Goal: Task Accomplishment & Management: Manage account settings

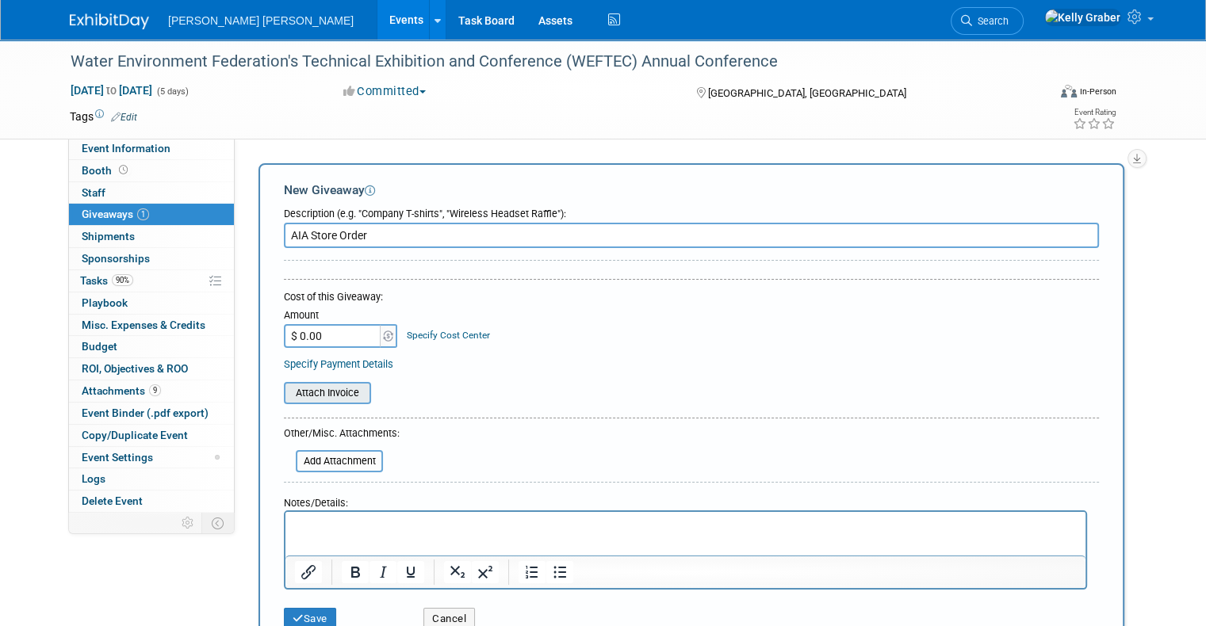
click at [321, 395] on input "file" at bounding box center [275, 393] width 189 height 19
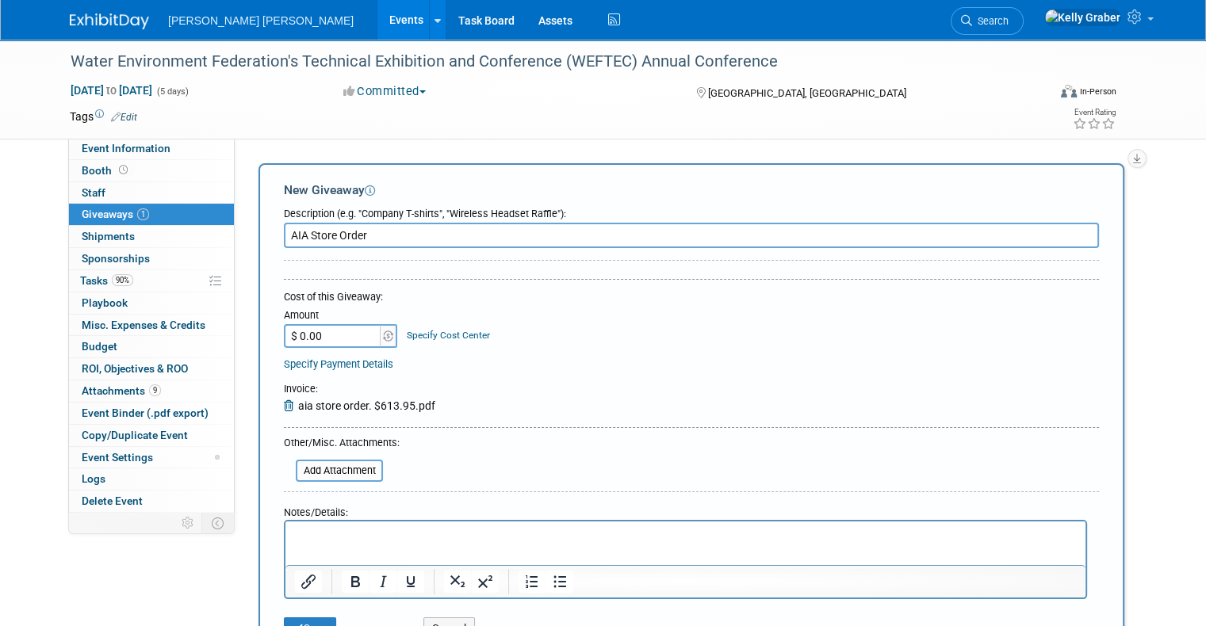
click at [323, 329] on input "$ 0.00" at bounding box center [333, 336] width 99 height 24
type input "$ 613.95"
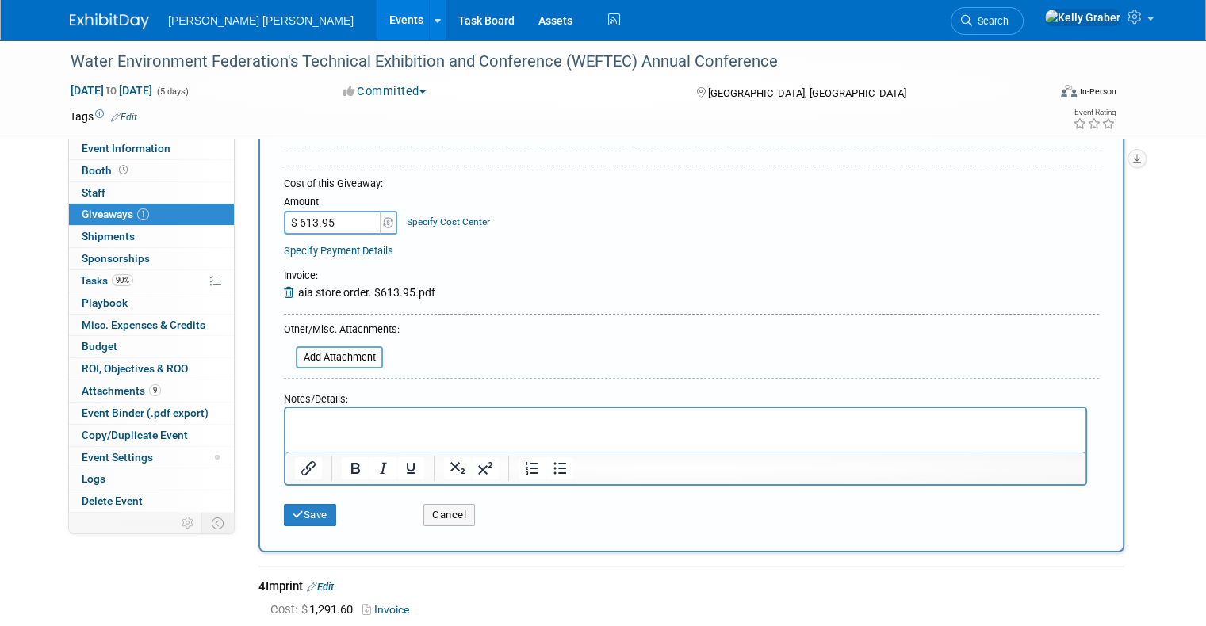
scroll to position [288, 0]
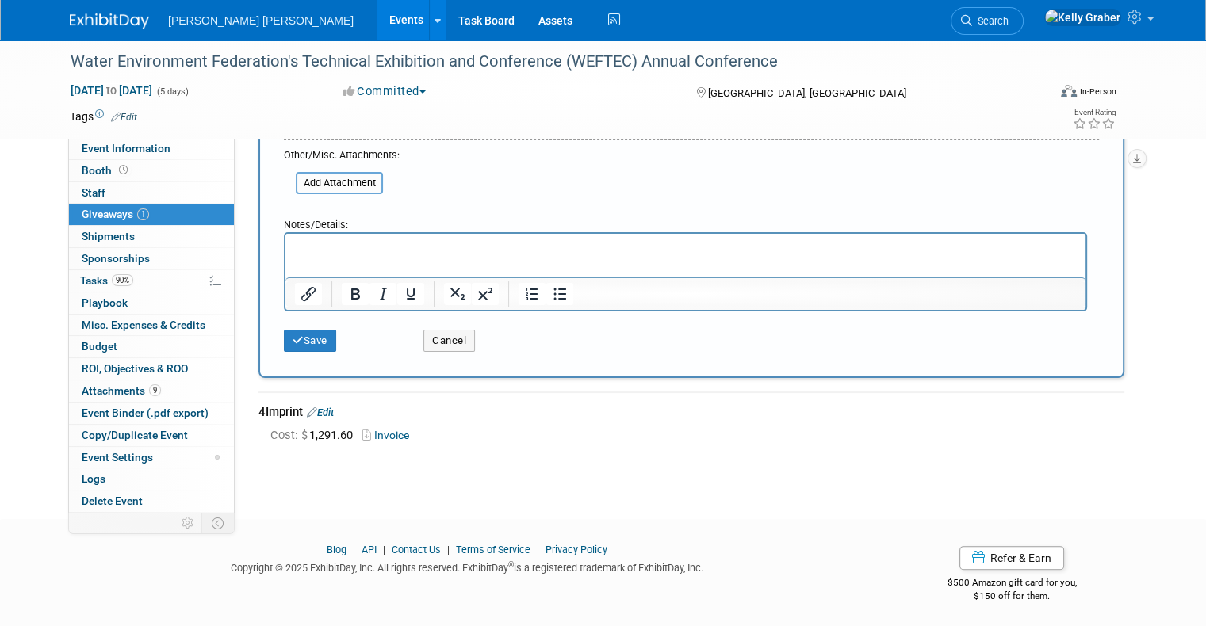
click at [292, 325] on div "Save" at bounding box center [342, 335] width 140 height 33
click at [295, 335] on button "Save" at bounding box center [310, 341] width 52 height 22
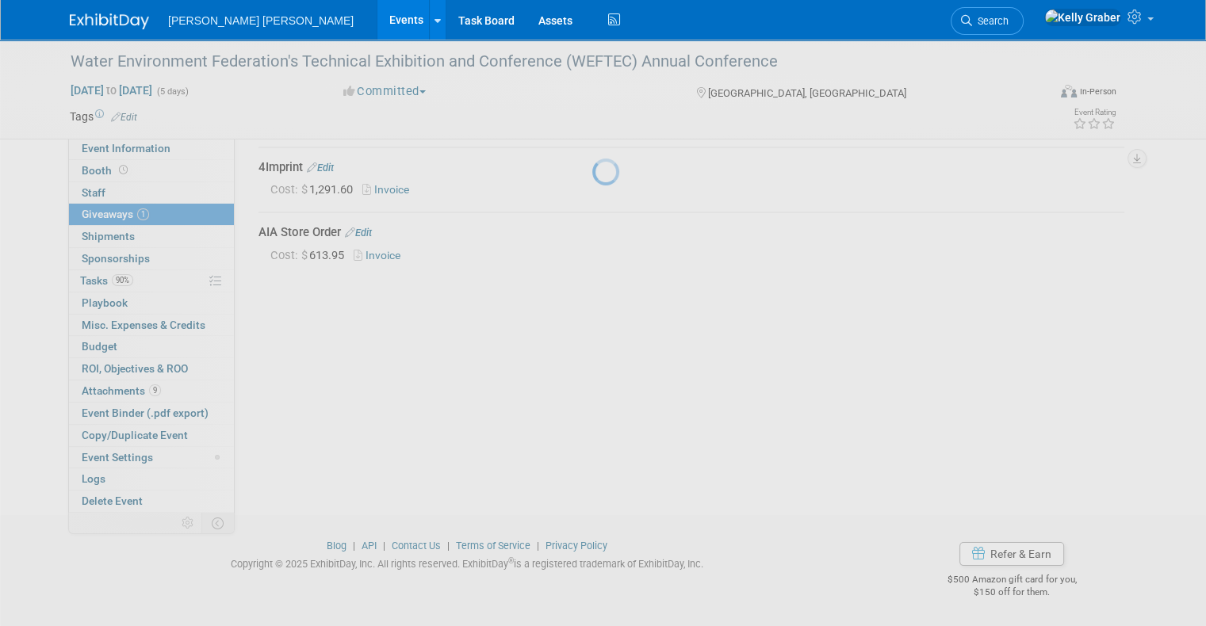
scroll to position [55, 0]
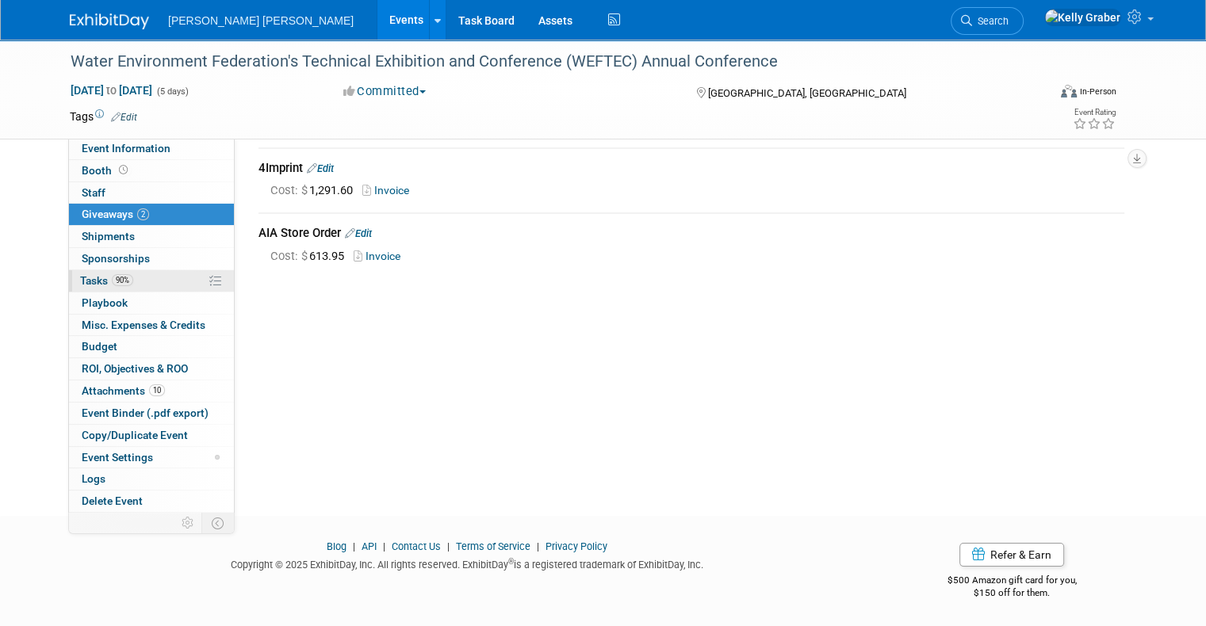
click at [91, 276] on span "Tasks 90%" at bounding box center [106, 280] width 53 height 13
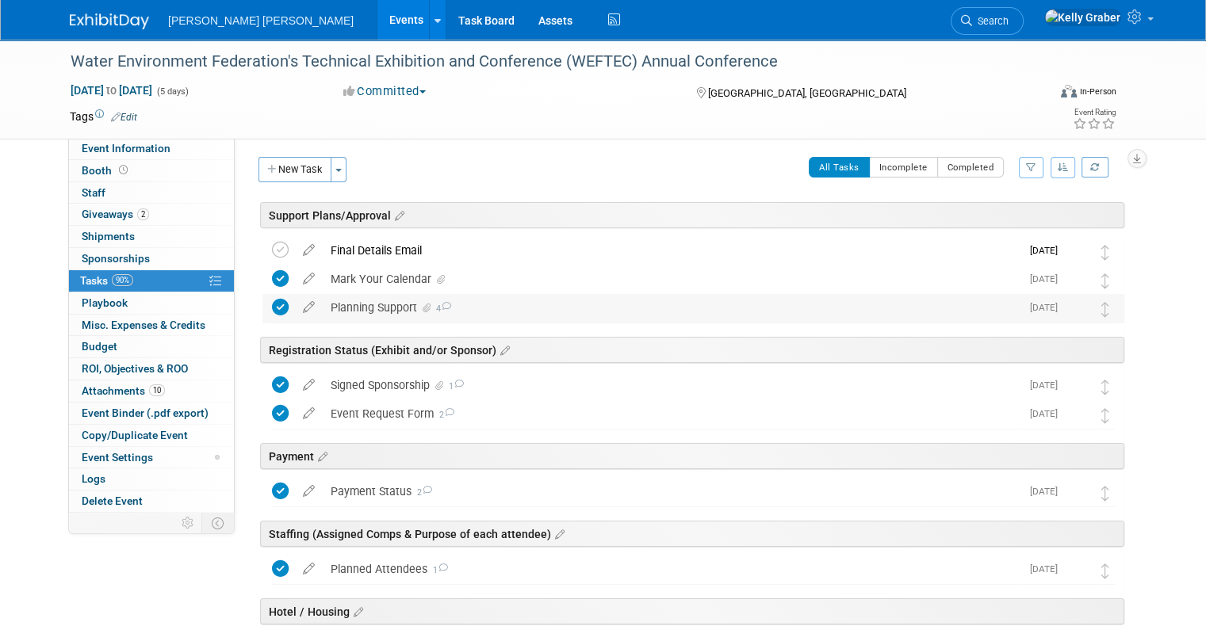
scroll to position [0, 0]
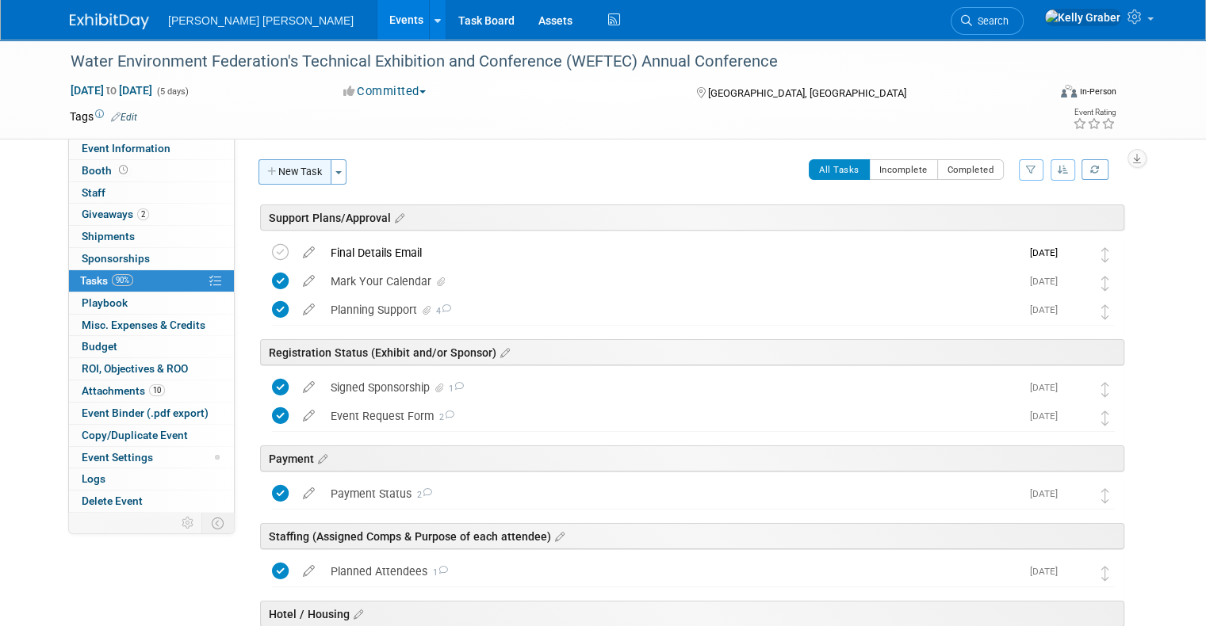
click at [294, 174] on button "New Task" at bounding box center [294, 171] width 73 height 25
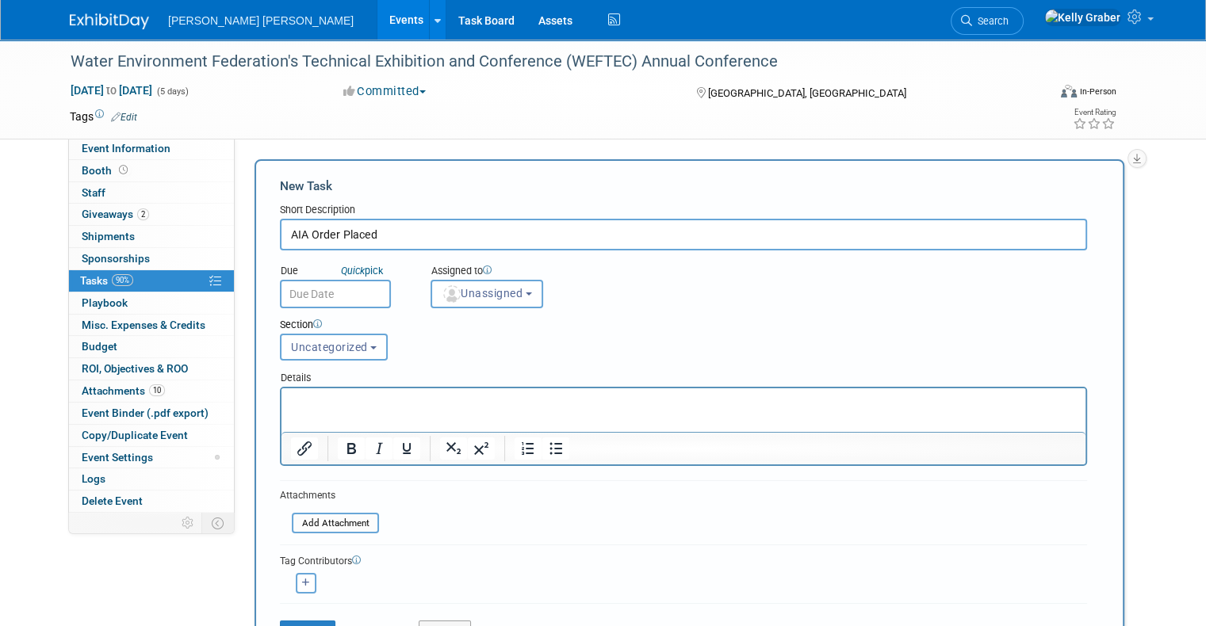
type input "AIA Order Placed"
click at [340, 285] on input "text" at bounding box center [335, 294] width 111 height 29
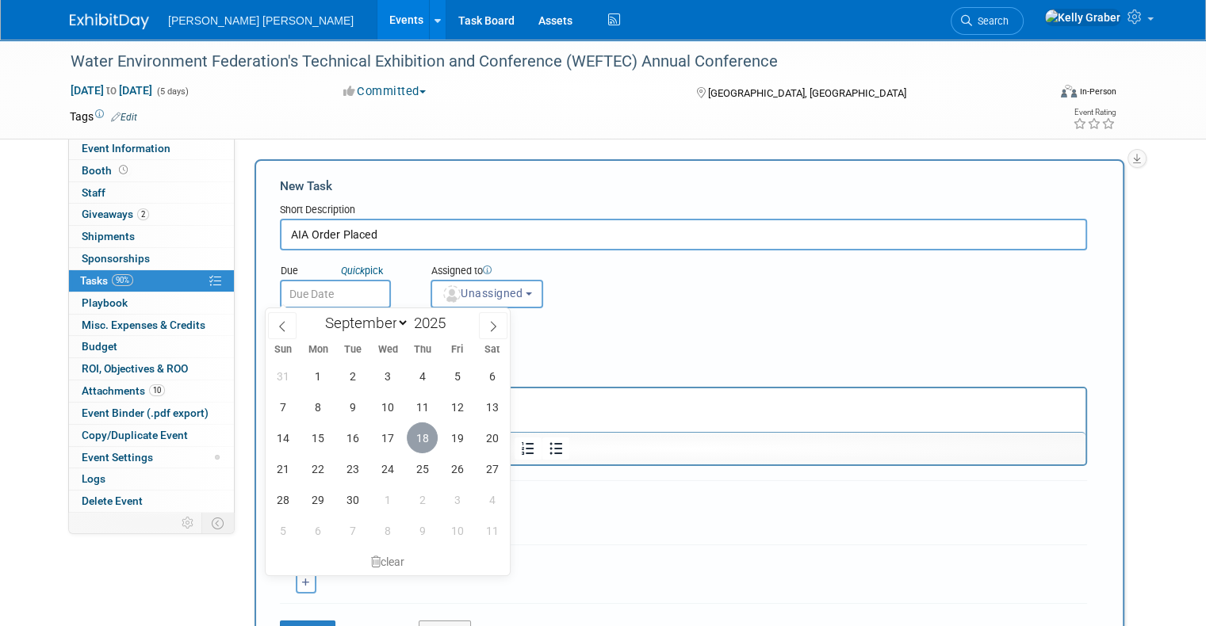
click at [412, 434] on span "18" at bounding box center [422, 438] width 31 height 31
type input "[DATE]"
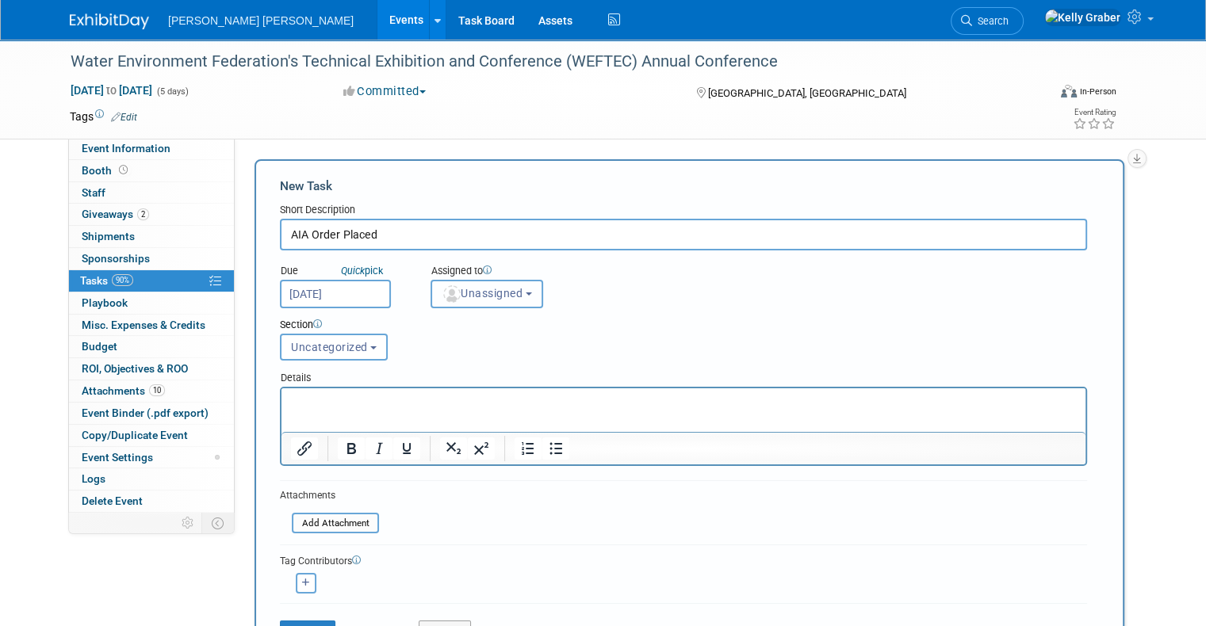
click at [466, 300] on button "Unassigned" at bounding box center [486, 294] width 113 height 29
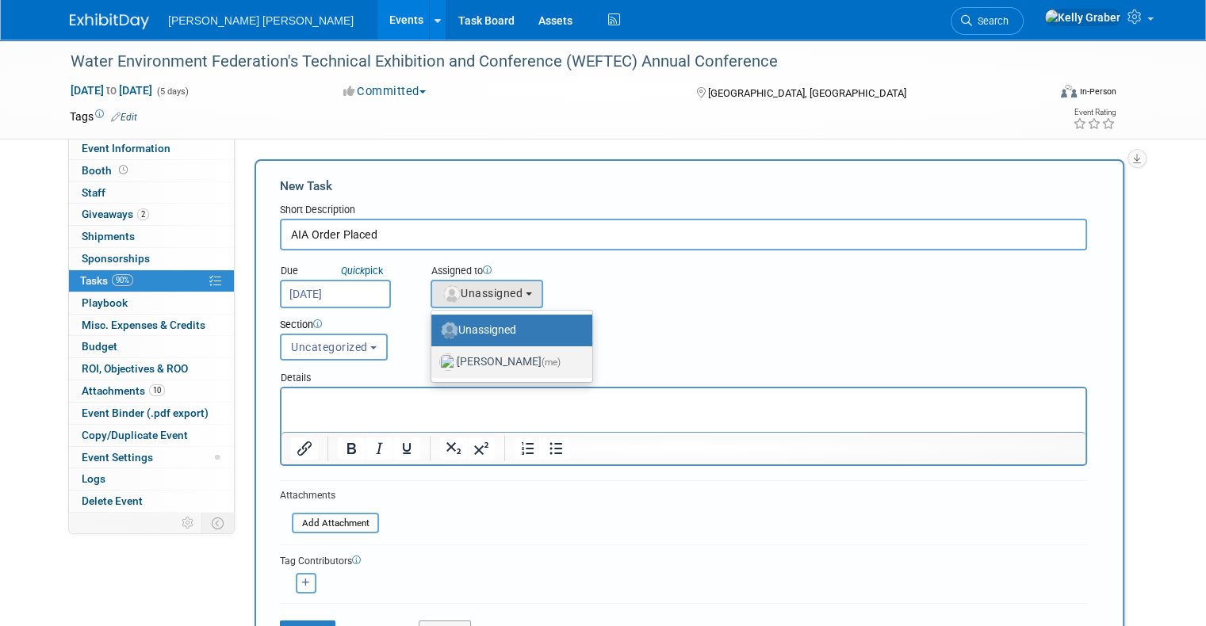
click at [472, 360] on label "[PERSON_NAME] (me)" at bounding box center [507, 362] width 137 height 25
click at [434, 360] on input "[PERSON_NAME] (me)" at bounding box center [428, 360] width 10 height 10
select select "ec37184c-c01f-4f21-939d-fe7fd02e2e7e"
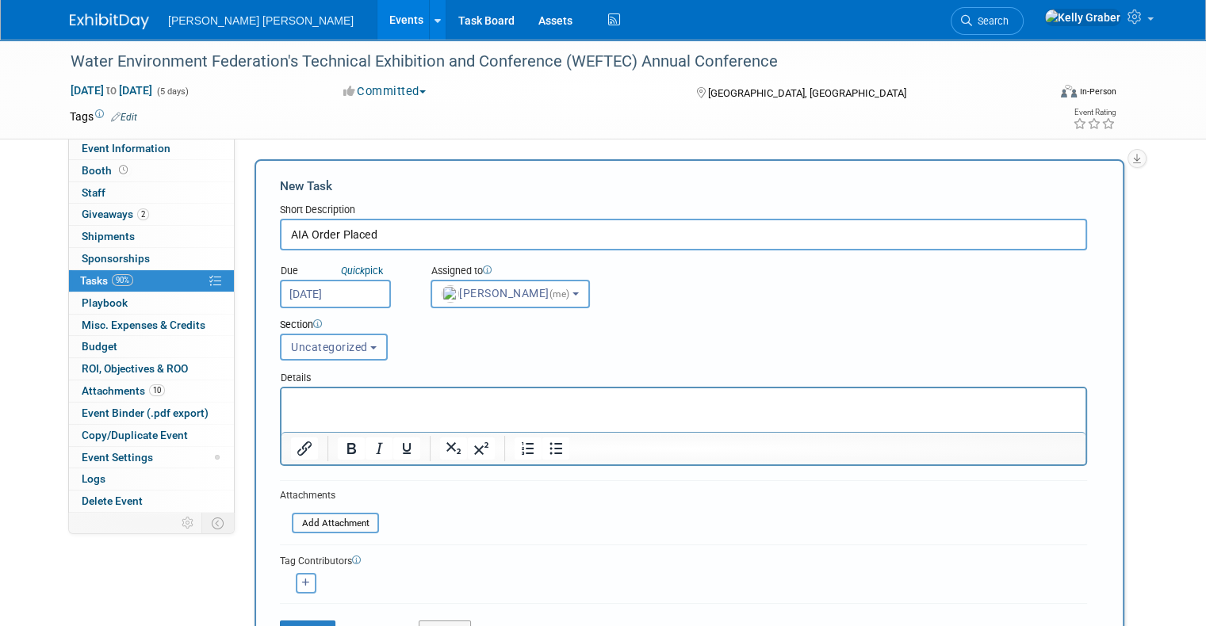
click at [304, 345] on span "Uncategorized" at bounding box center [329, 347] width 77 height 13
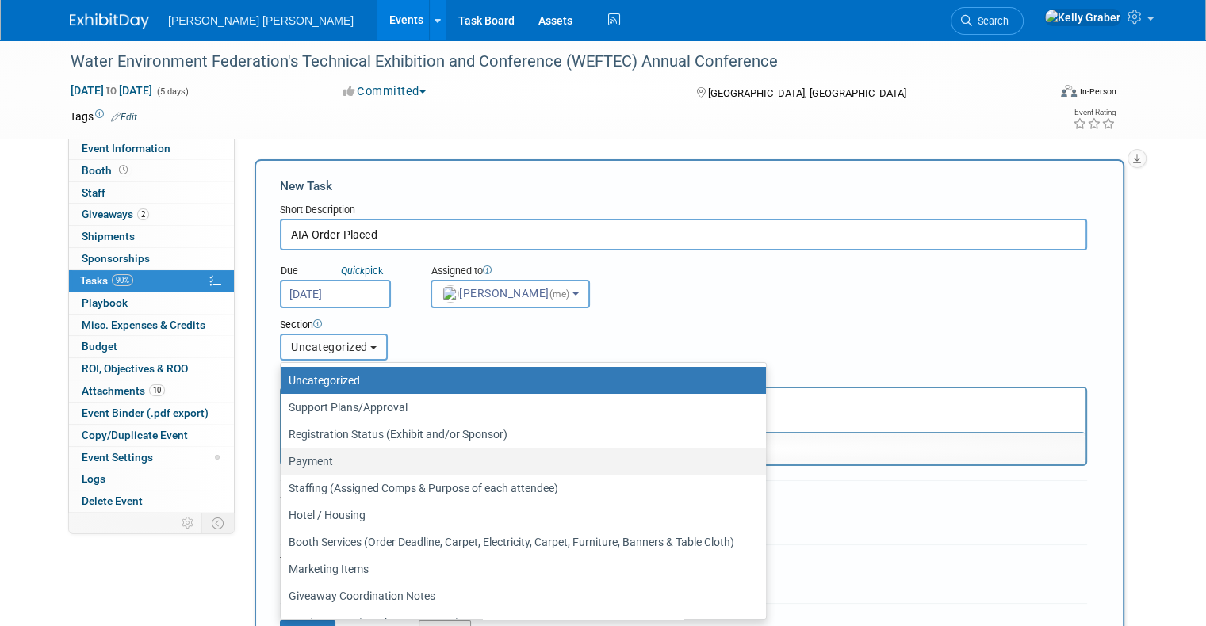
scroll to position [75, 0]
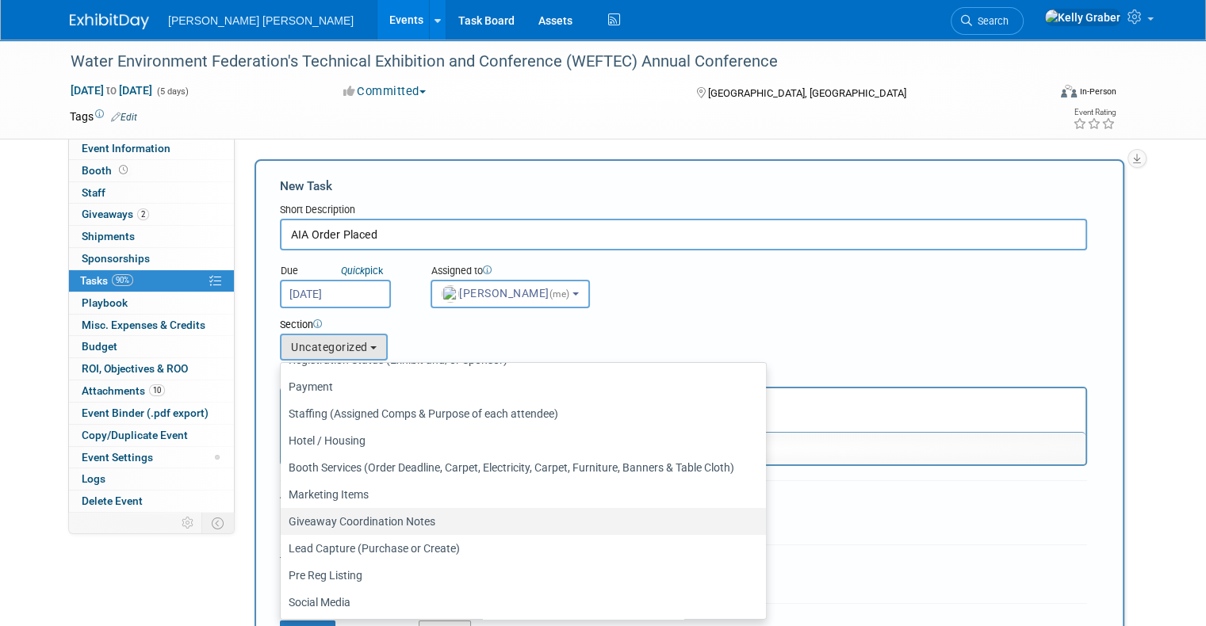
click at [323, 508] on link "Giveaway Coordination Notes" at bounding box center [523, 521] width 485 height 27
click at [342, 517] on label "Giveaway Coordination Notes" at bounding box center [519, 521] width 461 height 21
click at [283, 517] on input "Giveaway Coordination Notes" at bounding box center [278, 522] width 10 height 10
select select "11256479"
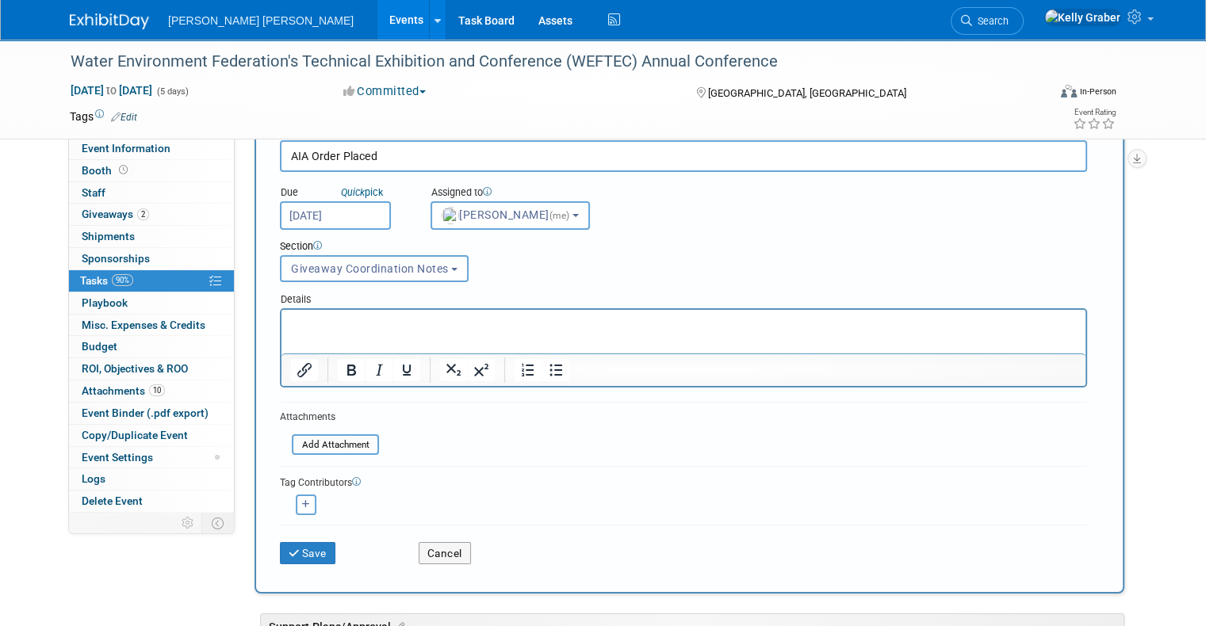
scroll to position [79, 0]
click at [302, 541] on button "Save" at bounding box center [307, 552] width 55 height 22
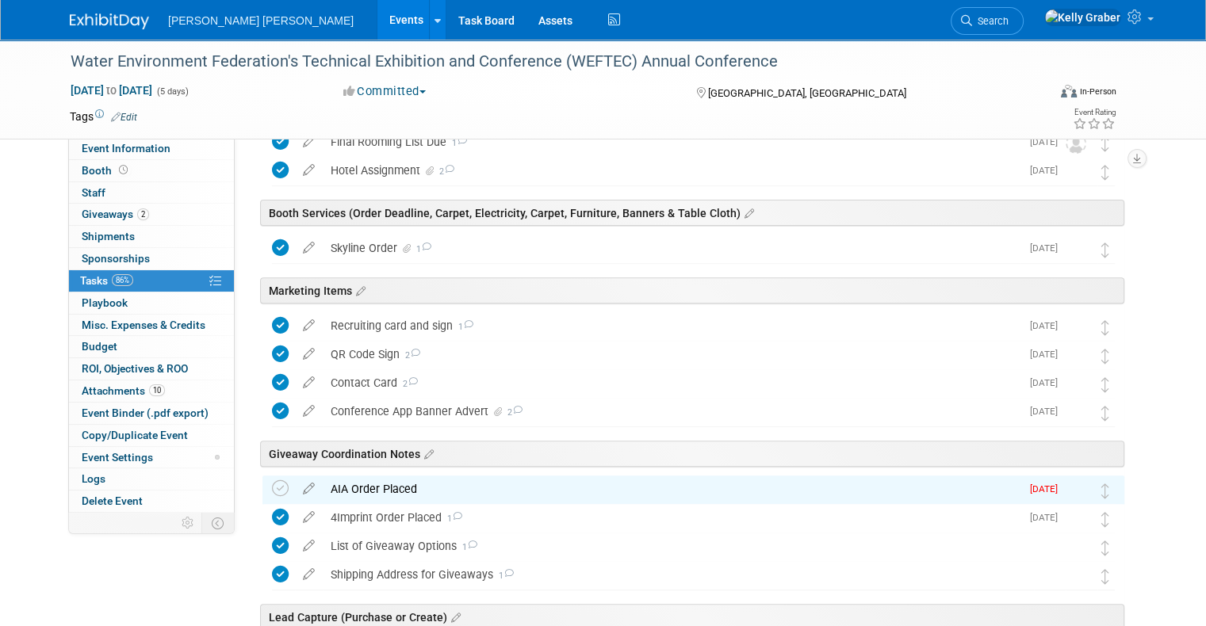
scroll to position [634, 0]
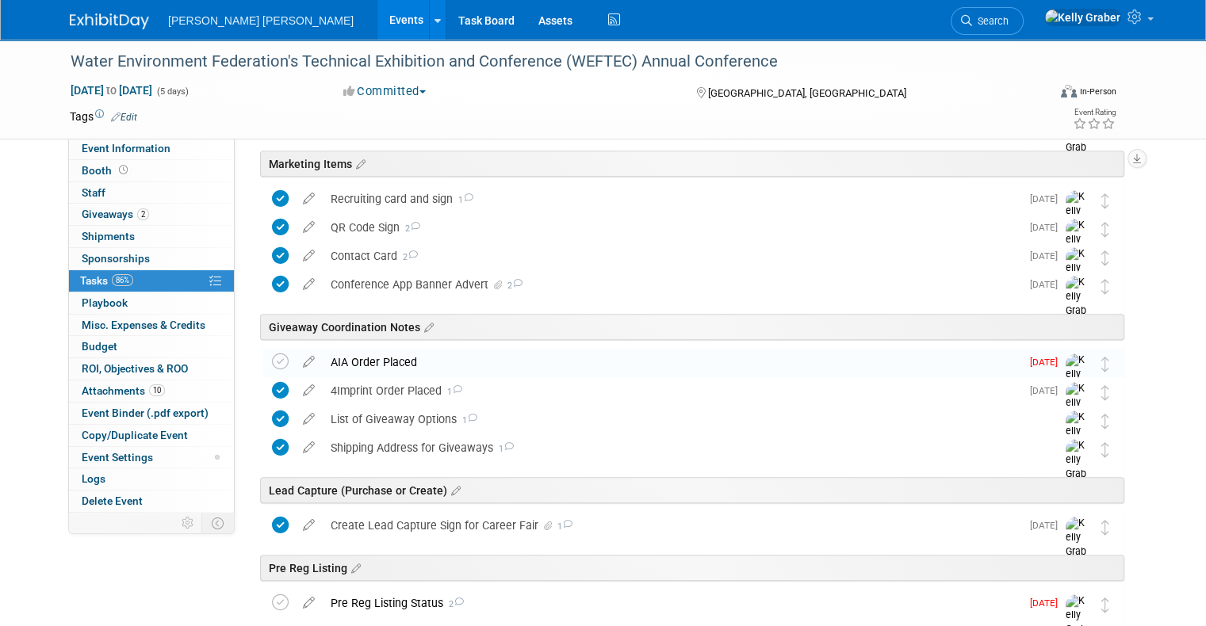
click at [381, 356] on div "AIA Order Placed" at bounding box center [672, 362] width 698 height 27
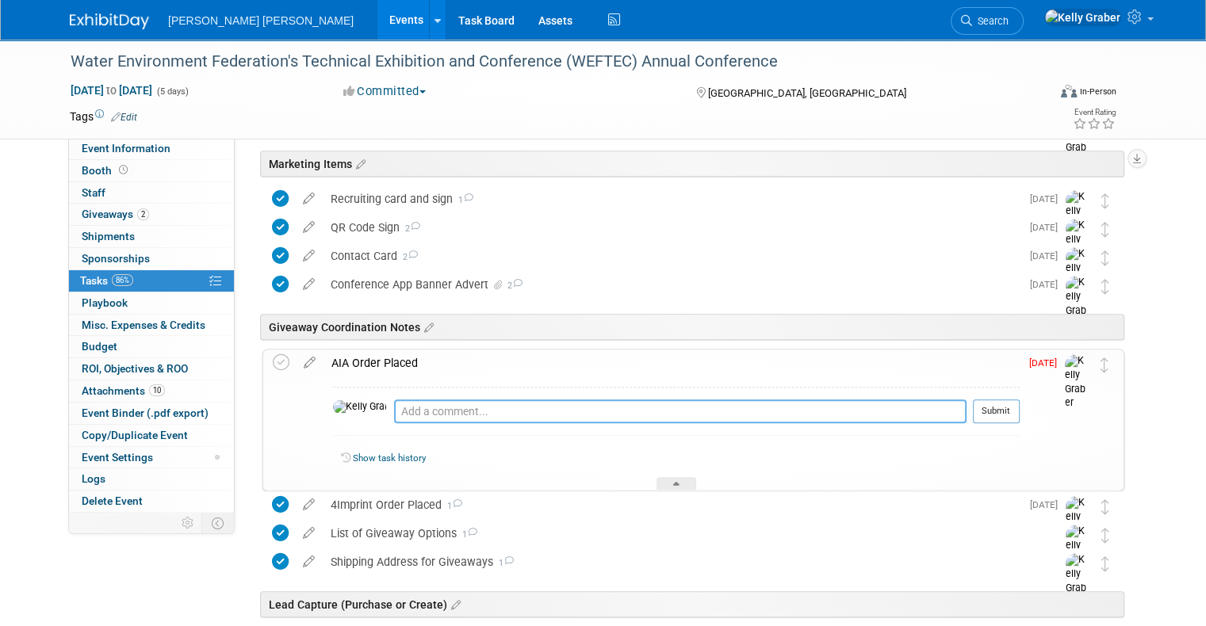
click at [408, 413] on textarea at bounding box center [680, 412] width 572 height 24
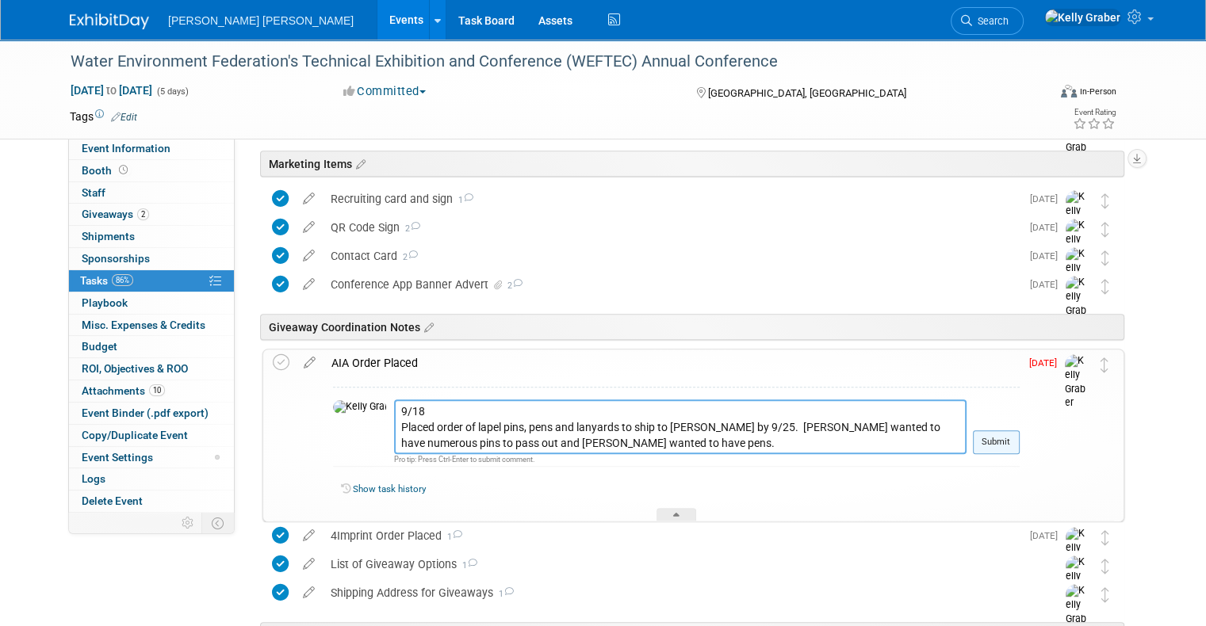
type textarea "9/18 Placed order of lapel pins, pens and lanyards to ship to [PERSON_NAME] by …"
click at [1015, 430] on button "Submit" at bounding box center [996, 442] width 47 height 24
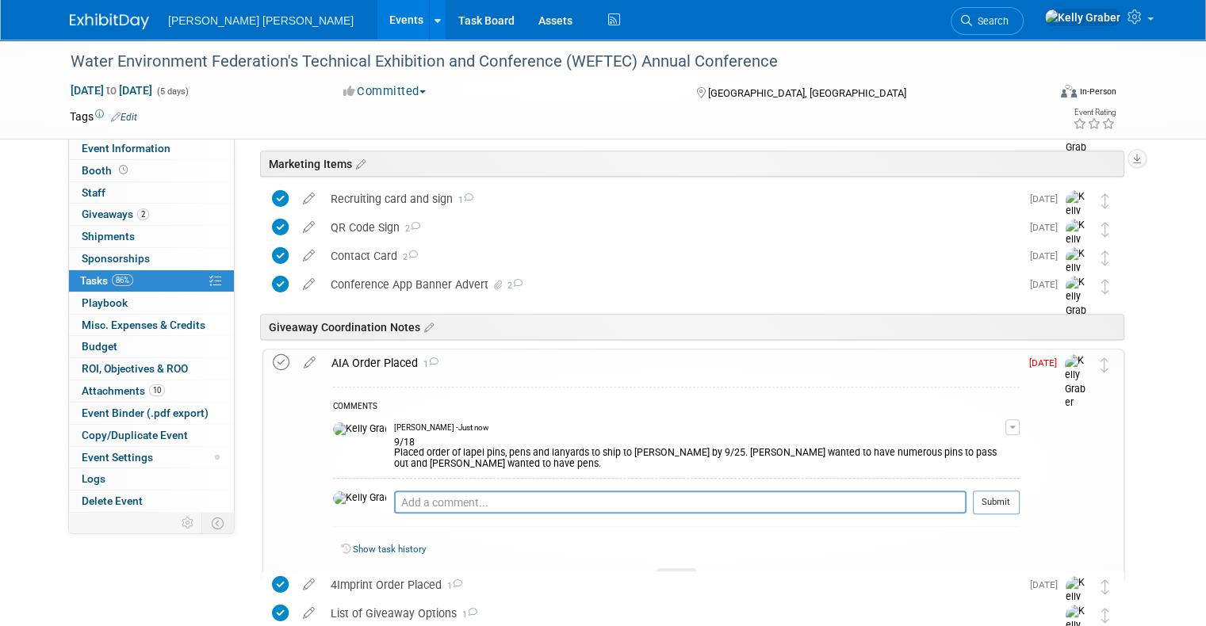
click at [273, 364] on icon at bounding box center [281, 362] width 17 height 17
click at [667, 568] on div at bounding box center [676, 574] width 40 height 13
